Goal: Obtain resource: Download file/media

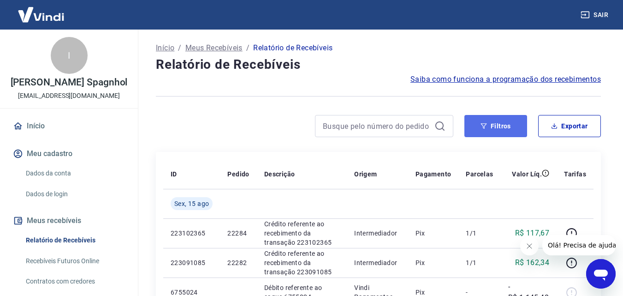
click at [488, 125] on button "Filtros" at bounding box center [496, 126] width 63 height 22
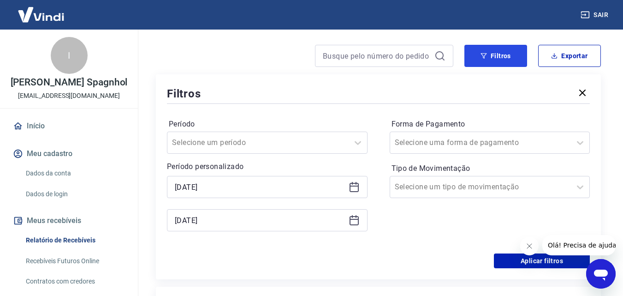
scroll to position [138, 0]
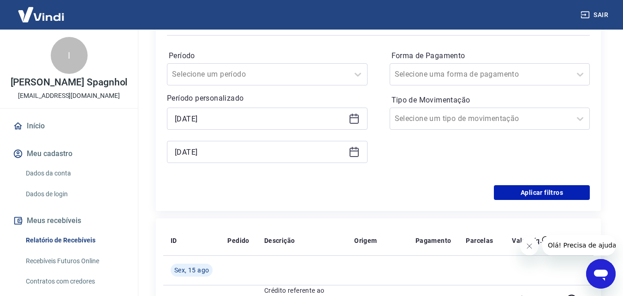
click at [349, 108] on div "[DATE]" at bounding box center [267, 119] width 201 height 22
click at [364, 114] on div "[DATE]" at bounding box center [267, 119] width 201 height 22
click at [354, 121] on icon at bounding box center [354, 118] width 11 height 11
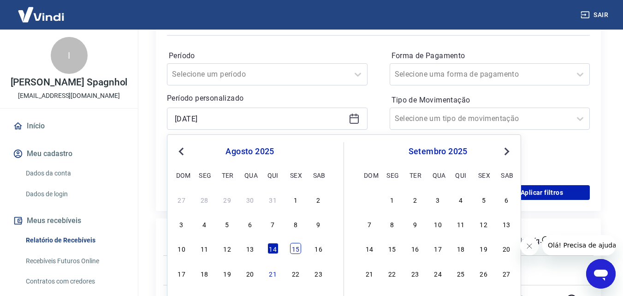
click at [291, 250] on div "15" at bounding box center [295, 248] width 11 height 11
type input "[DATE]"
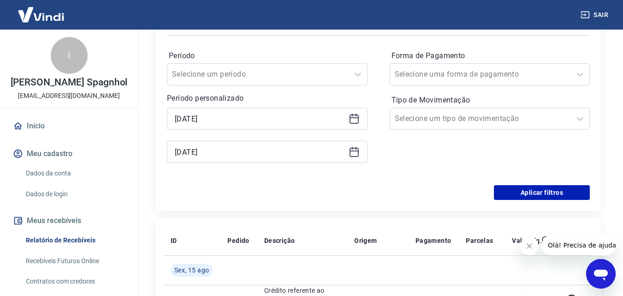
click at [354, 154] on icon at bounding box center [354, 151] width 11 height 11
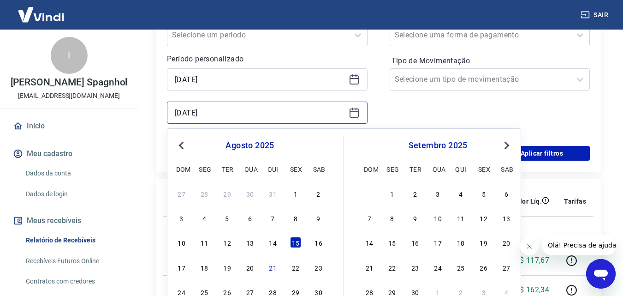
scroll to position [231, 0]
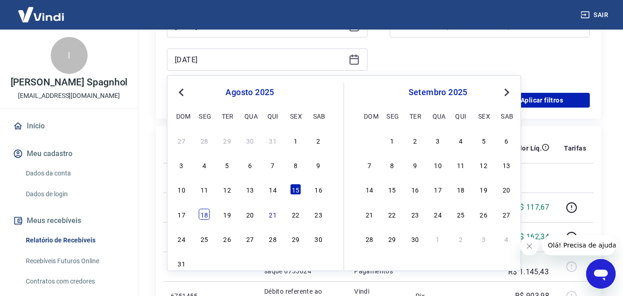
click at [202, 209] on div "18" at bounding box center [204, 214] width 11 height 11
type input "[DATE]"
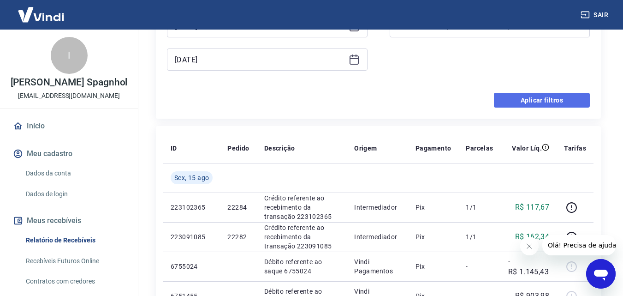
click at [546, 102] on button "Aplicar filtros" at bounding box center [542, 100] width 96 height 15
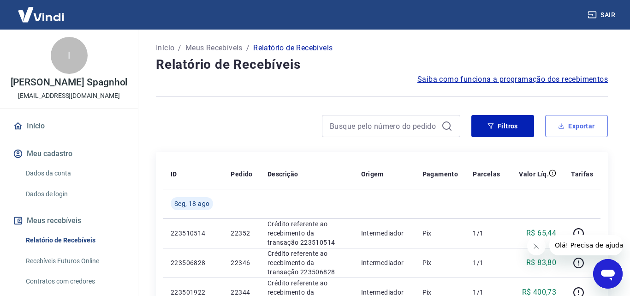
click at [574, 129] on button "Exportar" at bounding box center [576, 126] width 63 height 22
type input "[DATE]"
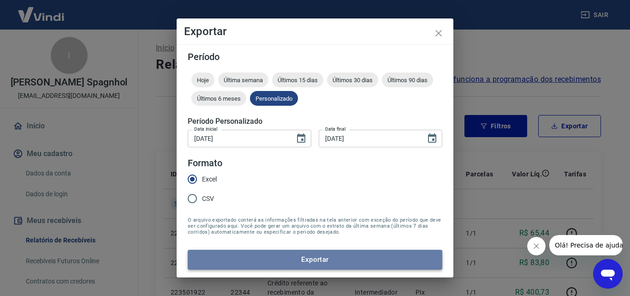
click at [281, 261] on button "Exportar" at bounding box center [315, 259] width 255 height 19
